Goal: Task Accomplishment & Management: Manage account settings

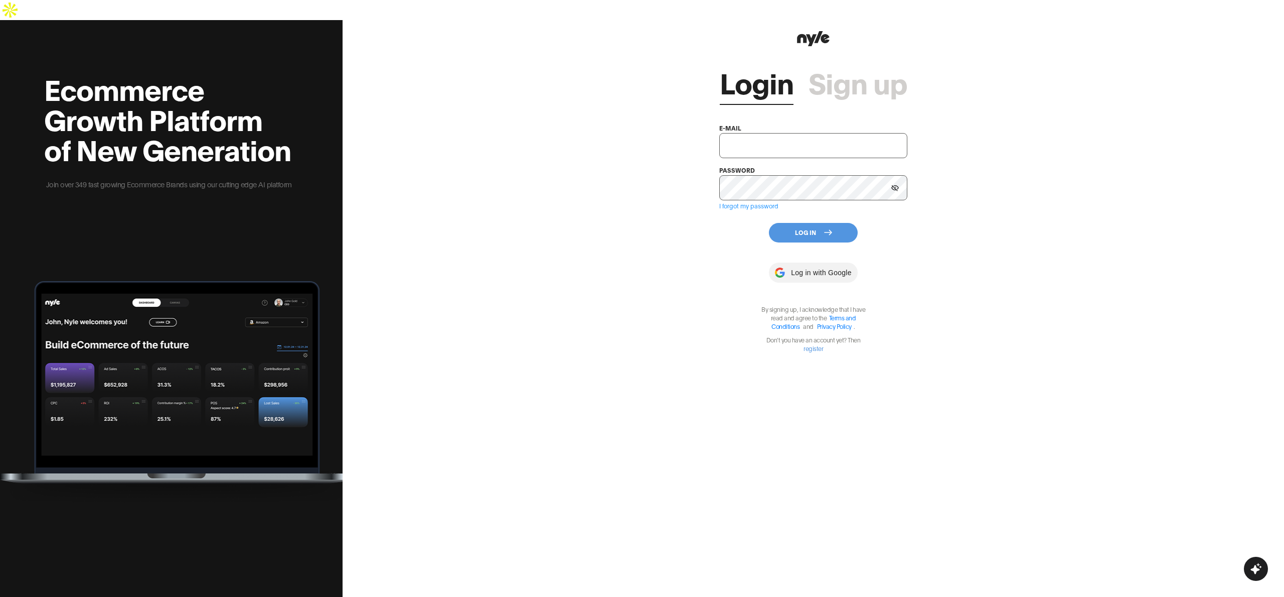
type input "[EMAIL_ADDRESS][PERSON_NAME]"
click at [799, 133] on input "[EMAIL_ADDRESS][PERSON_NAME]" at bounding box center [813, 145] width 188 height 25
click at [813, 223] on button "Log In" at bounding box center [813, 233] width 89 height 20
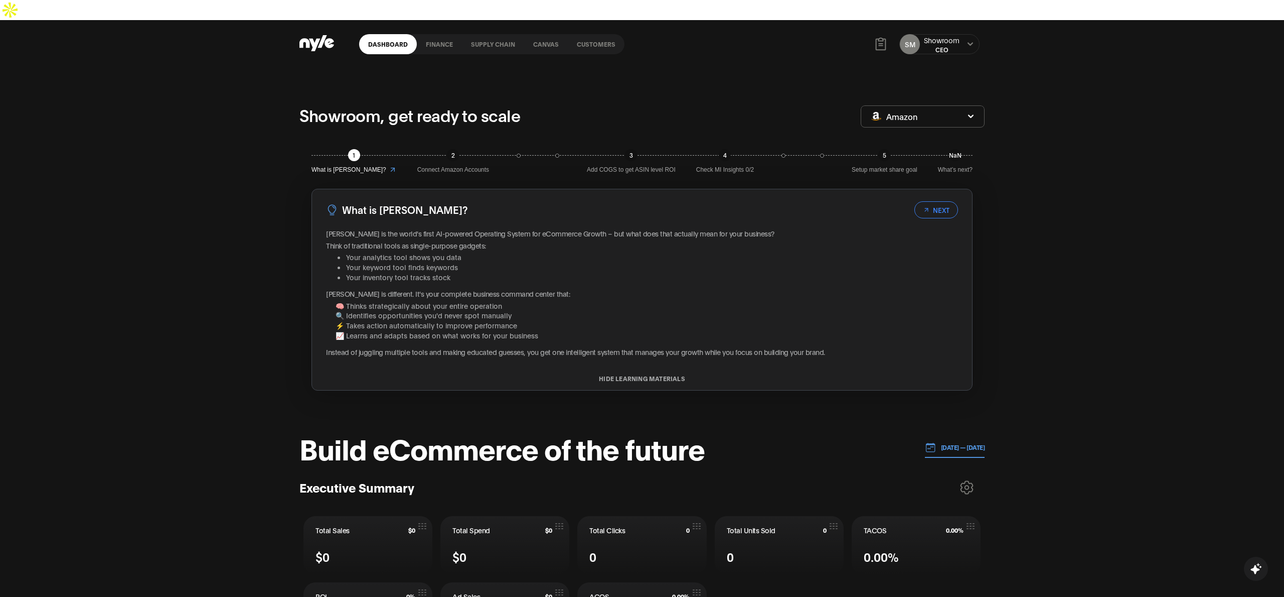
click at [607, 34] on link "Customers" at bounding box center [596, 44] width 57 height 20
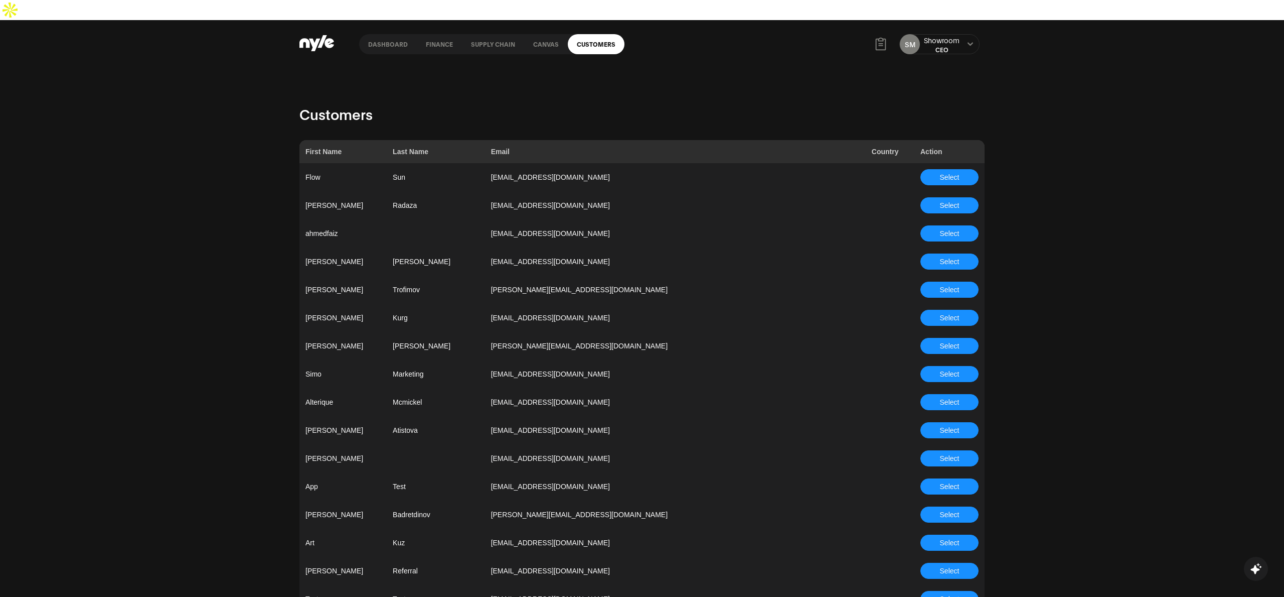
scroll to position [2556, 0]
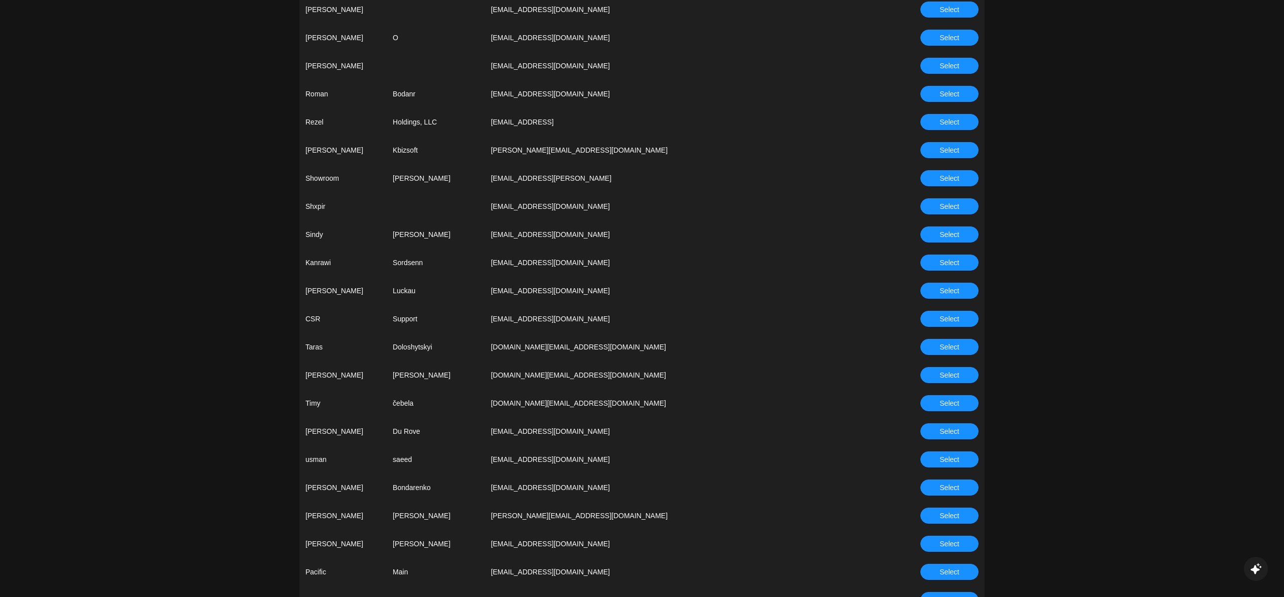
click at [953, 313] on span "Select" at bounding box center [950, 318] width 20 height 11
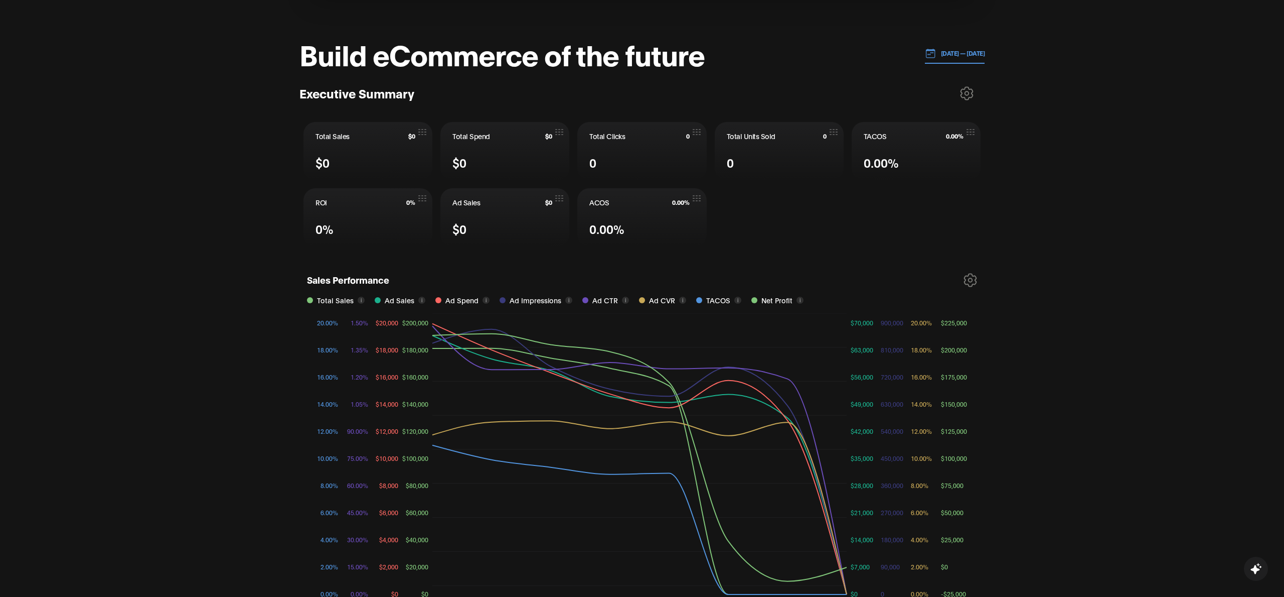
scroll to position [392, 0]
click at [958, 50] on p "[DATE] — [DATE]" at bounding box center [960, 54] width 49 height 9
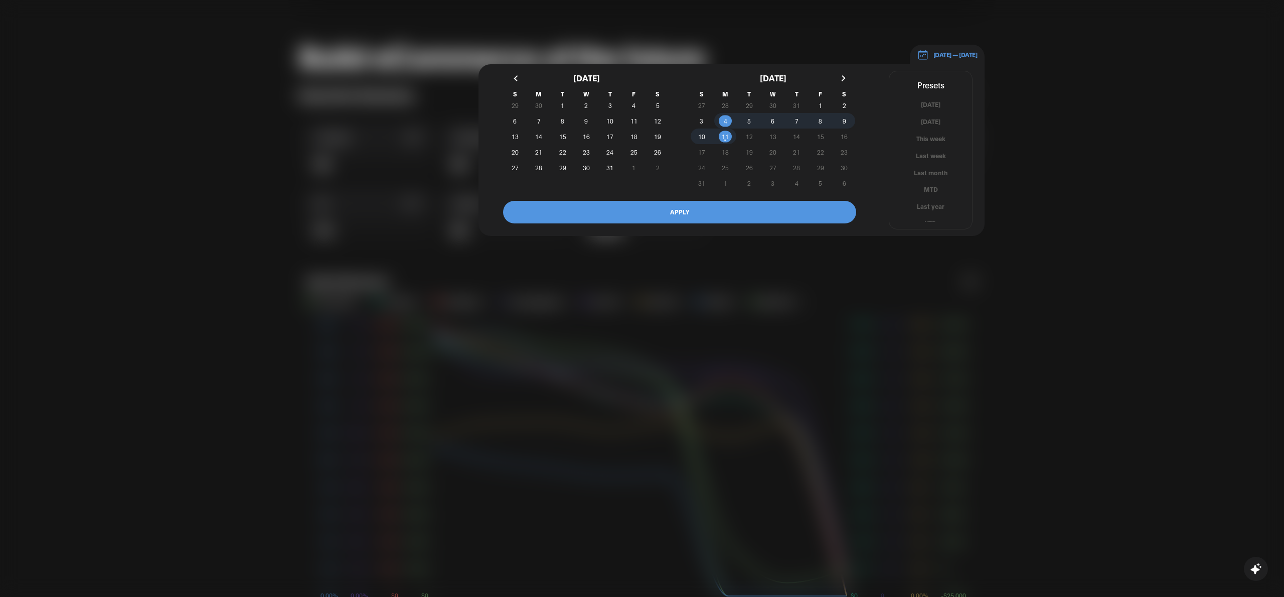
click at [514, 69] on button "button" at bounding box center [517, 78] width 18 height 18
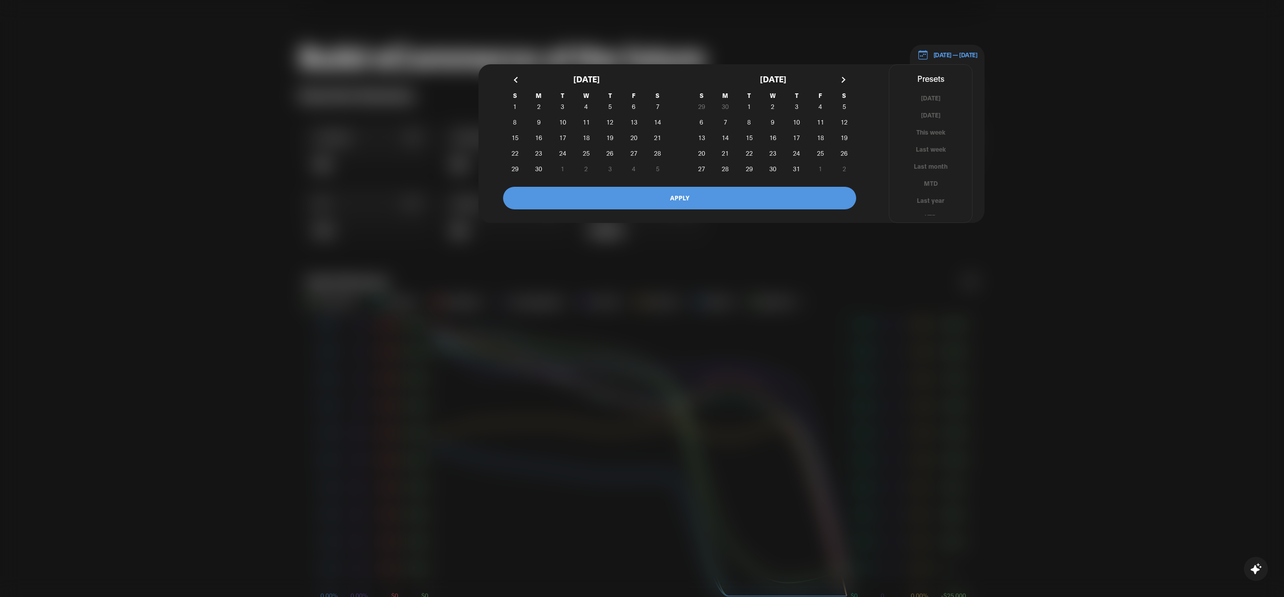
click at [514, 71] on button "button" at bounding box center [517, 80] width 18 height 18
click at [612, 101] on span "1" at bounding box center [611, 106] width 24 height 11
click at [840, 71] on button "button" at bounding box center [842, 80] width 18 height 18
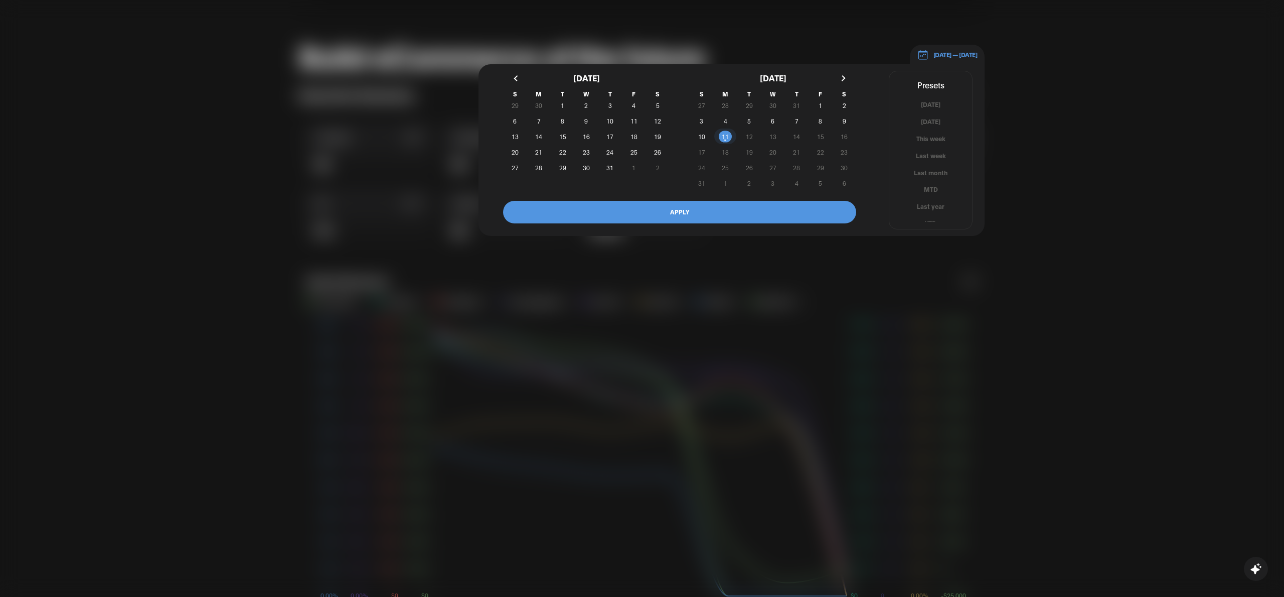
click at [725, 127] on span "11" at bounding box center [725, 136] width 7 height 18
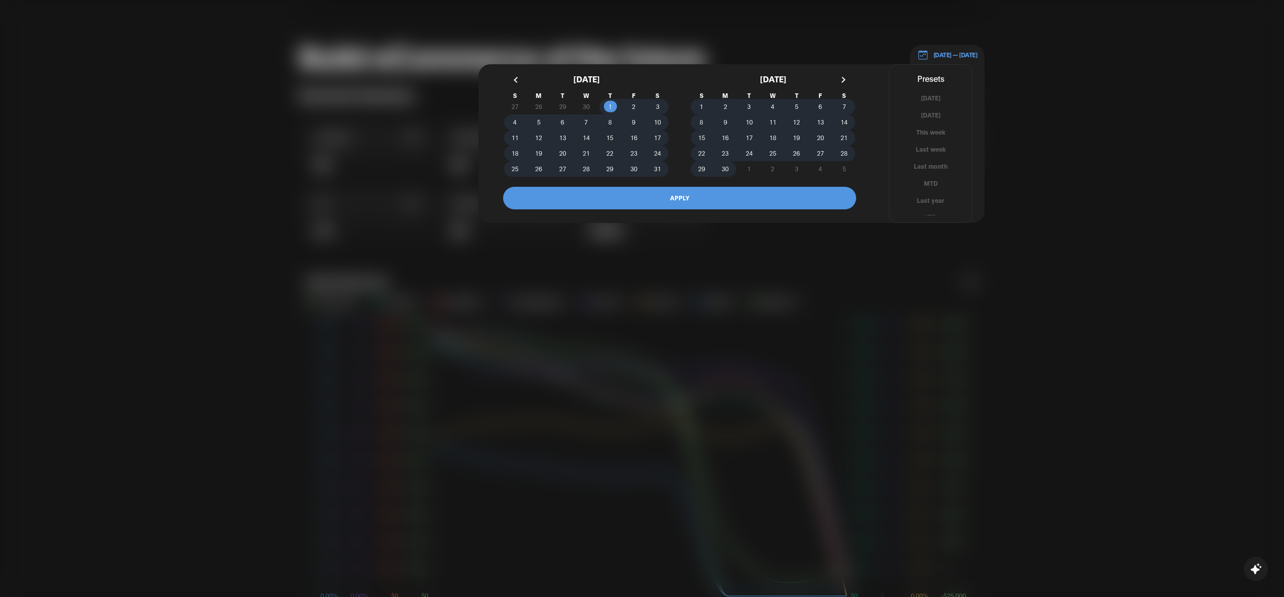
click at [703, 187] on button "APPLY" at bounding box center [679, 198] width 353 height 23
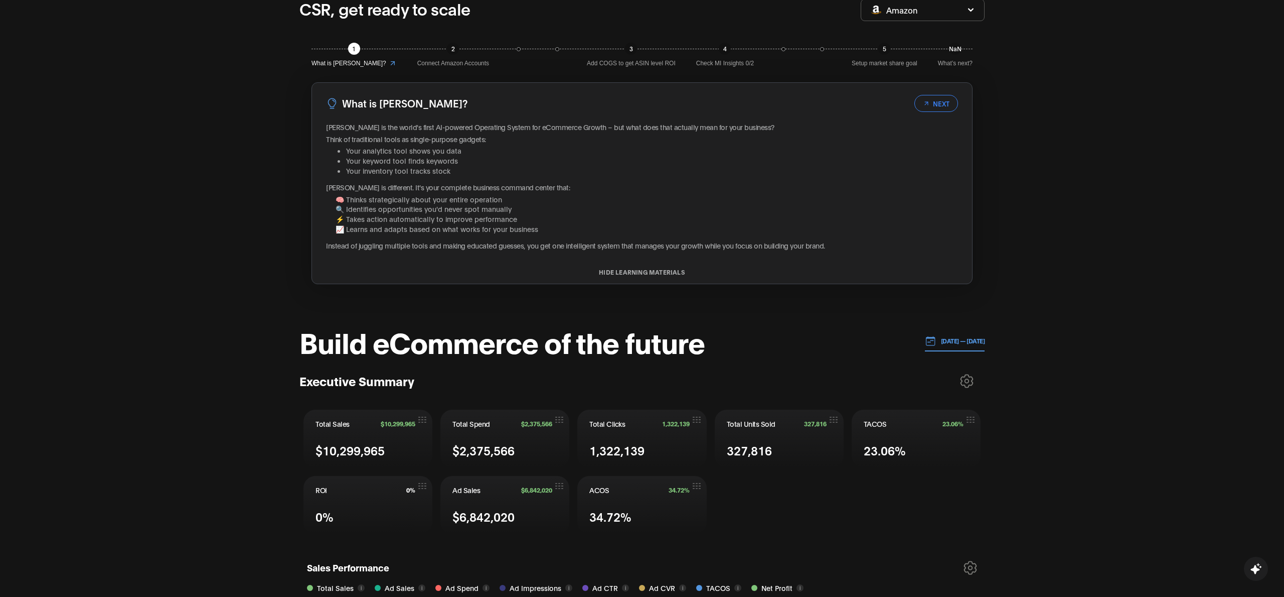
scroll to position [0, 0]
